Goal: Find specific page/section: Find specific page/section

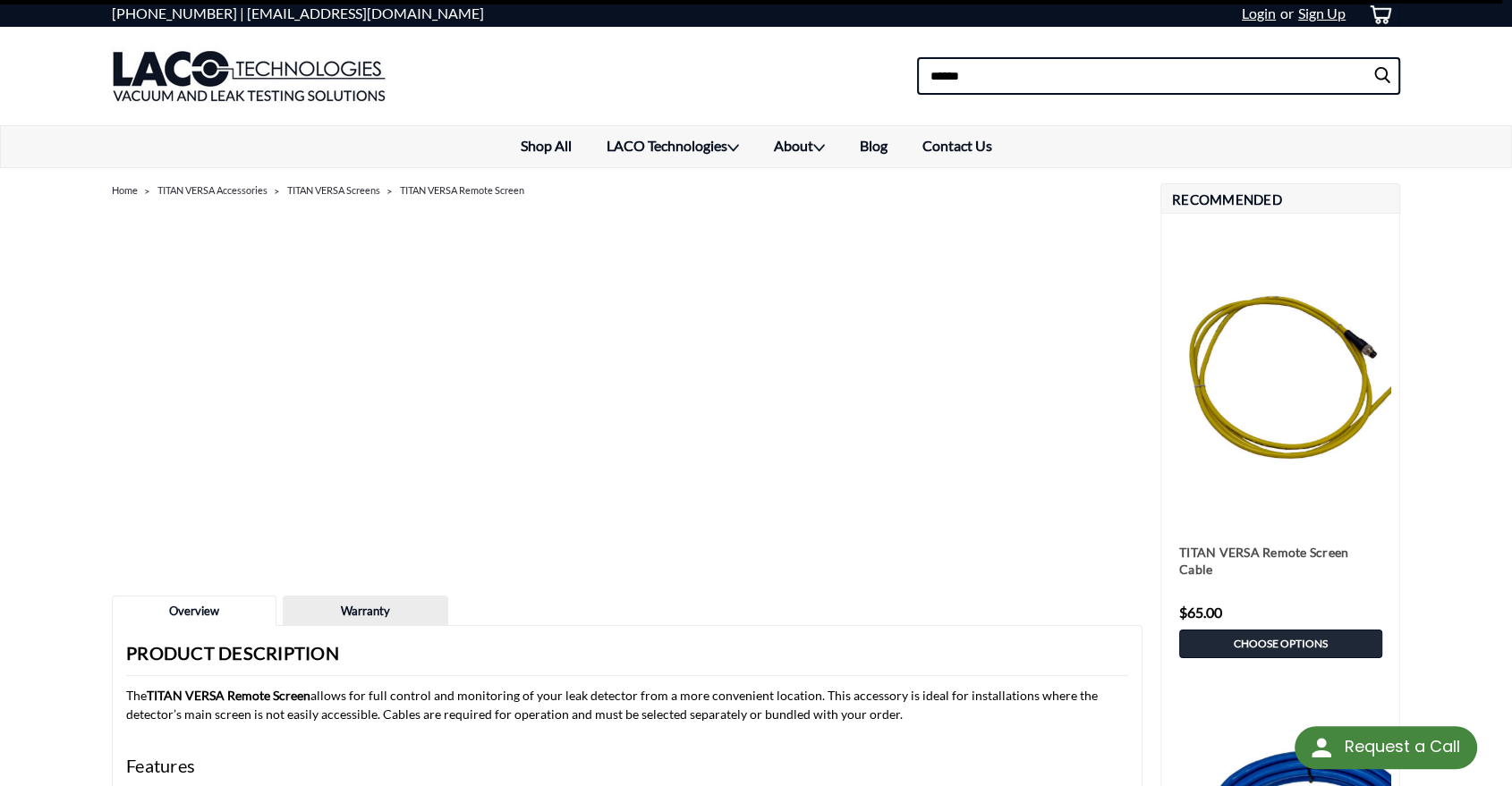
click at [1132, 91] on input at bounding box center [1158, 76] width 483 height 38
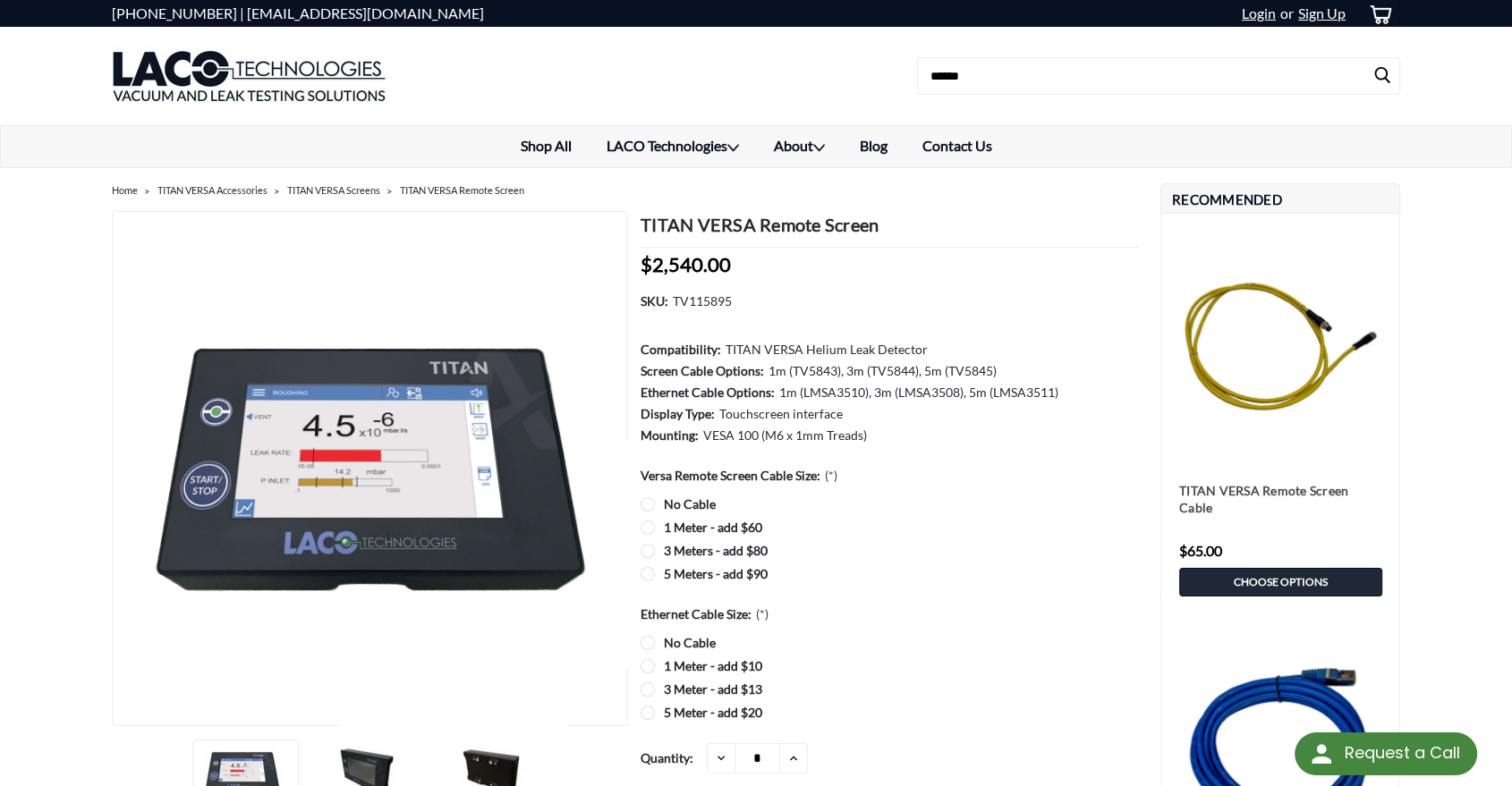
drag, startPoint x: 110, startPoint y: 66, endPoint x: 135, endPoint y: 71, distance: 25.5
click at [111, 66] on div "Search × Search × Shop By Category Express Vacuum [PERSON_NAME] Express Vacuum …" at bounding box center [756, 76] width 1512 height 99
click at [135, 71] on img at bounding box center [249, 76] width 274 height 89
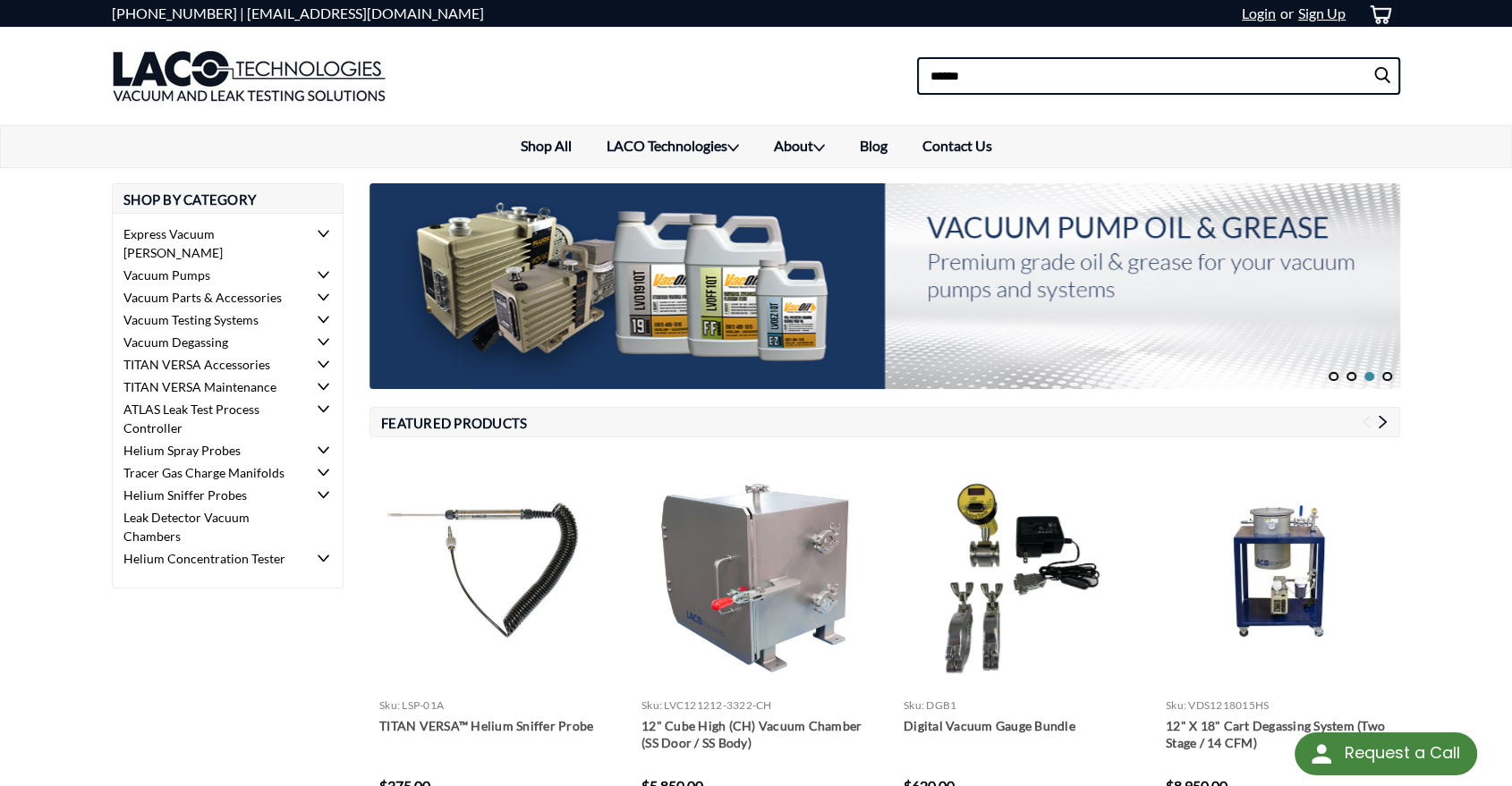
click at [1125, 85] on input at bounding box center [1158, 76] width 483 height 38
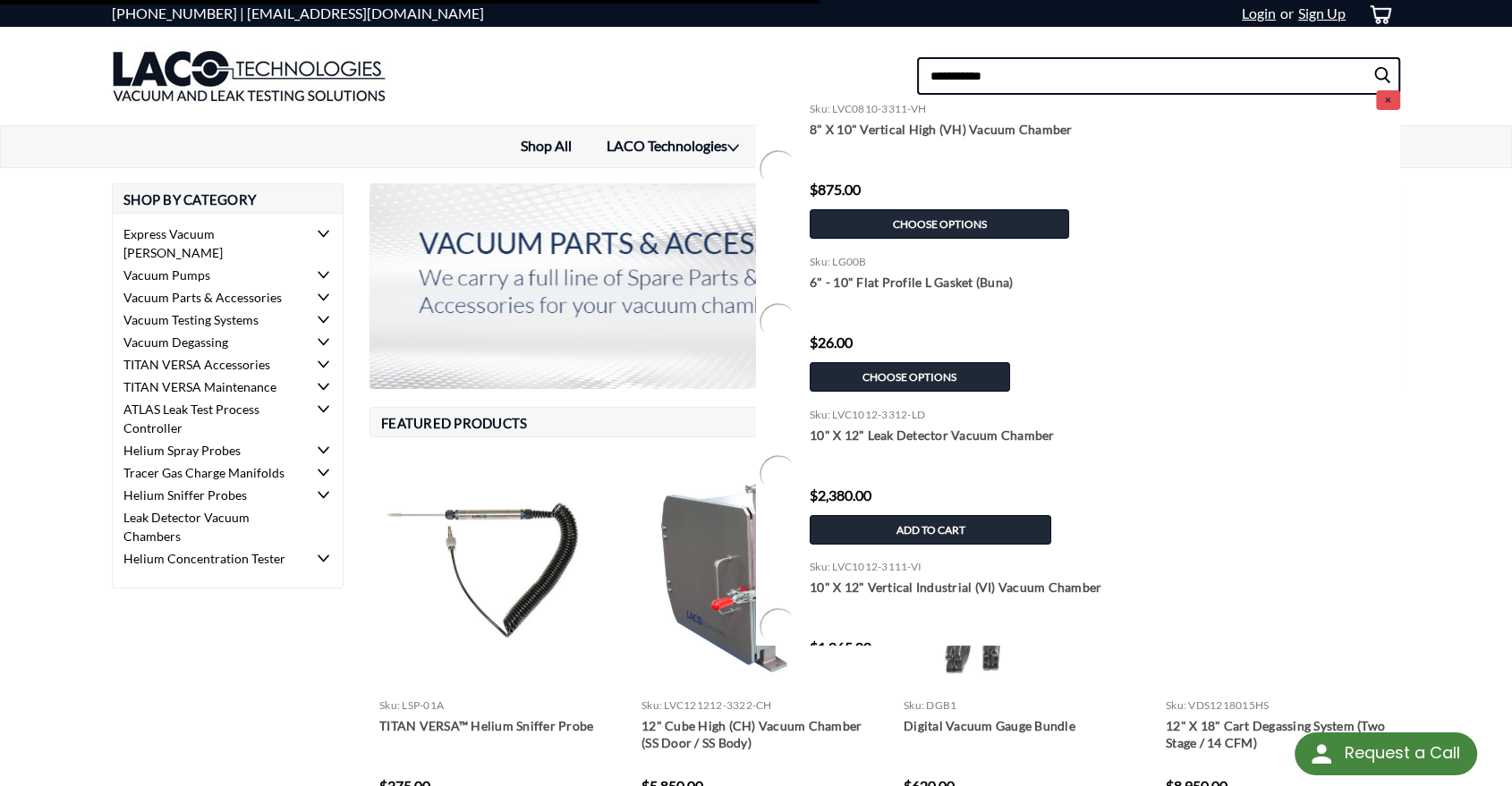
type input "**********"
click at [1372, 58] on input "submit" at bounding box center [1386, 76] width 27 height 36
